Goal: Task Accomplishment & Management: Use online tool/utility

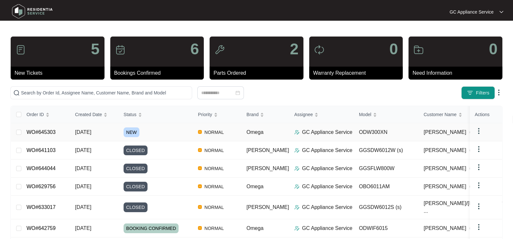
click at [127, 134] on span "NEW" at bounding box center [132, 132] width 16 height 10
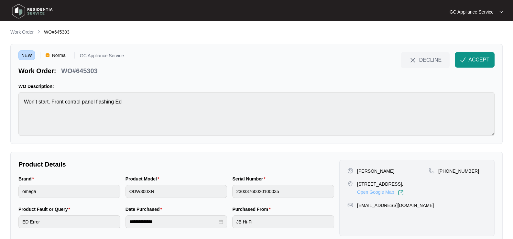
click at [379, 192] on link "Open Google Map" at bounding box center [380, 193] width 47 height 6
click at [474, 61] on span "ACCEPT" at bounding box center [478, 60] width 21 height 8
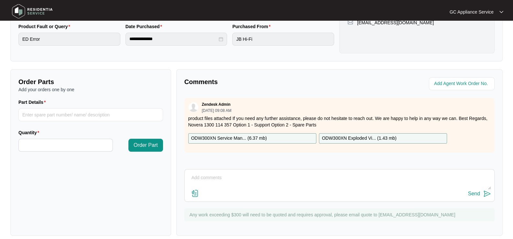
scroll to position [189, 0]
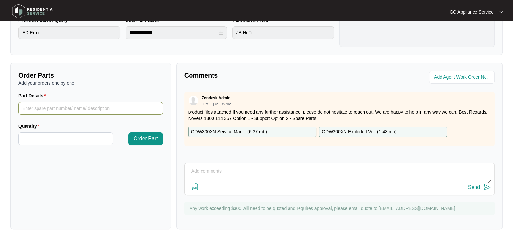
click at [60, 110] on input "Part Details" at bounding box center [90, 108] width 145 height 13
paste input "17176000021884"
type input "17176000021884 display board"
type input "*"
click at [147, 140] on span "Order Part" at bounding box center [146, 139] width 24 height 8
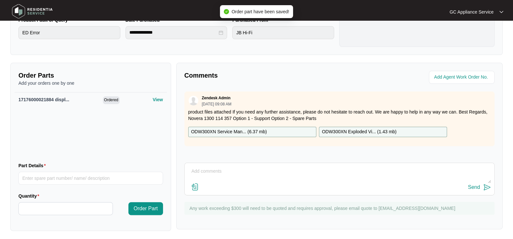
click at [199, 170] on textarea at bounding box center [339, 174] width 303 height 17
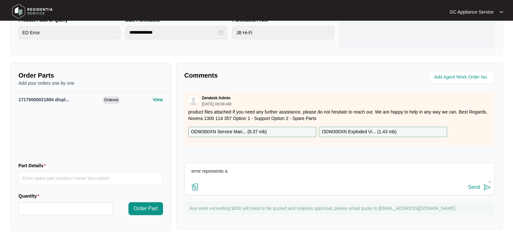
click at [231, 170] on textarea "error represents a" at bounding box center [339, 174] width 303 height 17
drag, startPoint x: 231, startPoint y: 170, endPoint x: 224, endPoint y: 170, distance: 7.8
click at [224, 170] on textarea "error represents a" at bounding box center [339, 174] width 303 height 17
paste textarea "Abnormal communication"
click at [226, 169] on textarea "error representsAbnormal communication" at bounding box center [339, 174] width 303 height 17
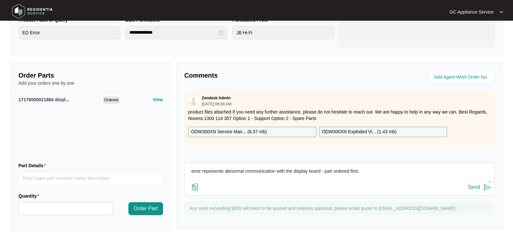
type textarea "error represents abnormal communication with the display board - part ordered f…"
click at [474, 185] on div "Send" at bounding box center [474, 187] width 12 height 6
